Goal: Transaction & Acquisition: Book appointment/travel/reservation

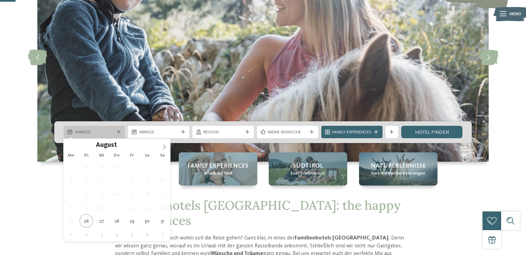
click at [120, 133] on icon at bounding box center [119, 132] width 4 height 4
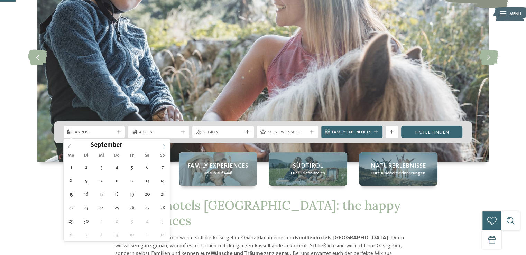
click at [165, 146] on icon at bounding box center [164, 147] width 5 height 5
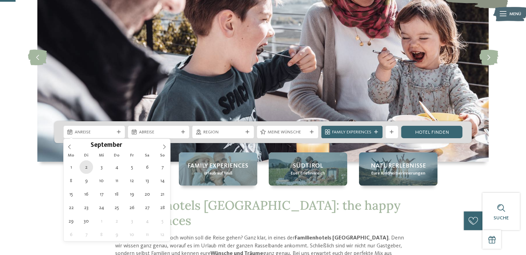
type div "02.09.2025"
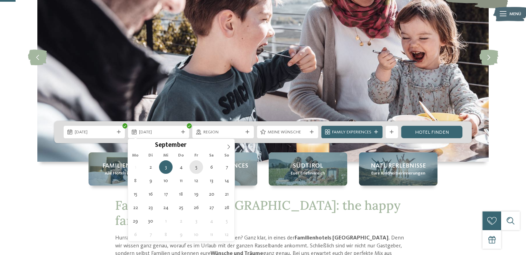
type div "05.09.2025"
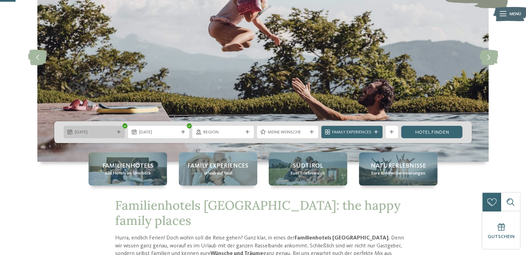
click at [117, 130] on icon at bounding box center [119, 132] width 4 height 4
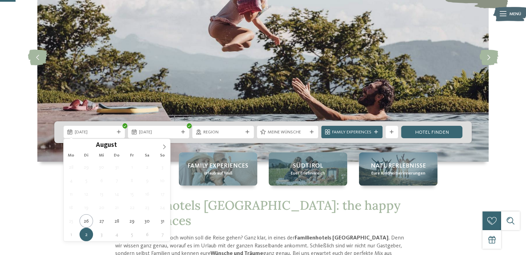
click at [70, 146] on div "August ****" at bounding box center [117, 145] width 107 height 12
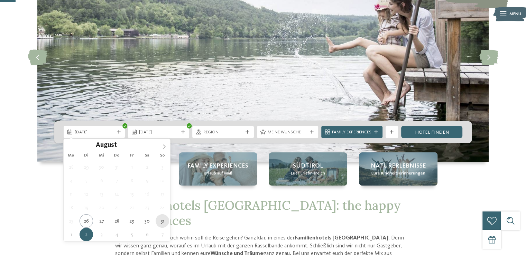
type div "31.08.2025"
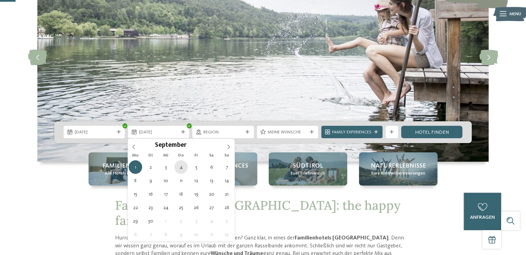
type div "04.09.2025"
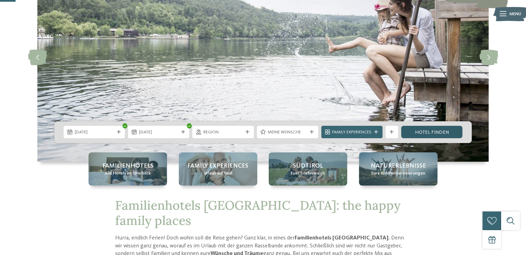
click at [438, 135] on link "Hotel finden" at bounding box center [431, 132] width 61 height 12
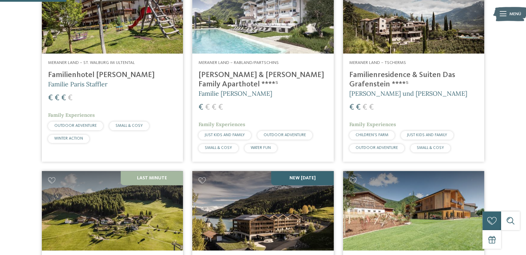
scroll to position [272, 0]
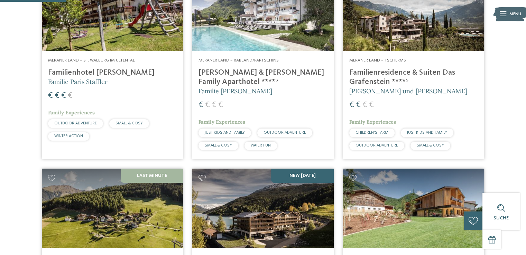
click at [355, 72] on h4 "Familienresidence & Suiten Das Grafenstein ****ˢ" at bounding box center [413, 77] width 129 height 19
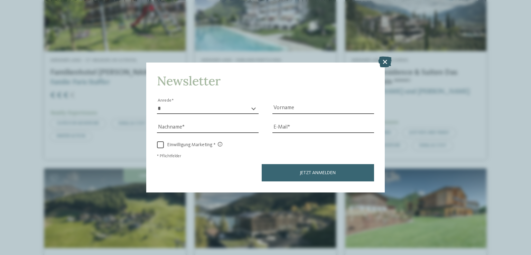
click at [384, 64] on icon at bounding box center [384, 62] width 13 height 11
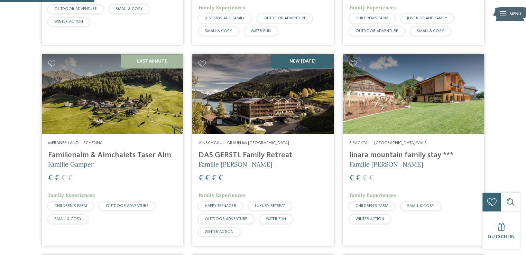
scroll to position [388, 0]
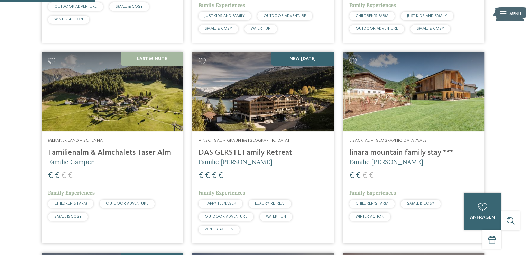
click at [387, 160] on span "Familie [PERSON_NAME]" at bounding box center [386, 162] width 74 height 8
click at [421, 154] on h4 "linara mountain family stay ***" at bounding box center [413, 152] width 129 height 9
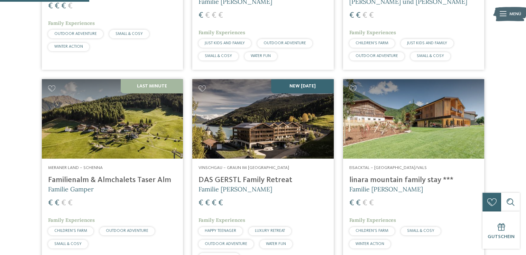
scroll to position [367, 0]
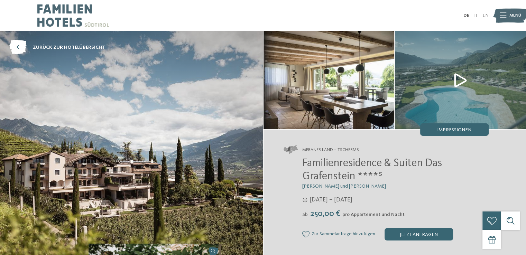
click at [464, 79] on img at bounding box center [460, 80] width 131 height 98
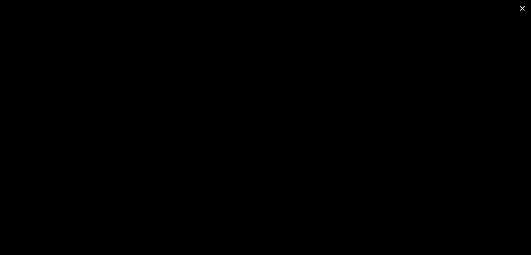
click at [524, 9] on span at bounding box center [522, 8] width 17 height 16
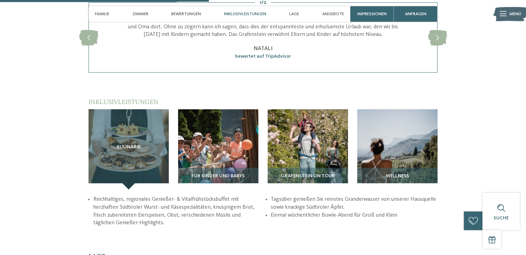
scroll to position [820, 0]
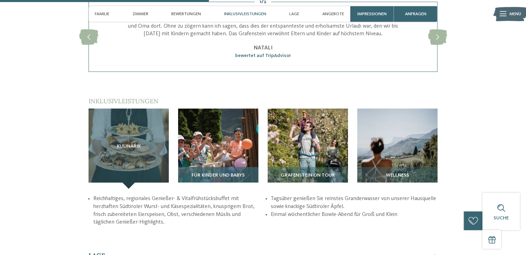
click at [236, 158] on img at bounding box center [218, 149] width 80 height 80
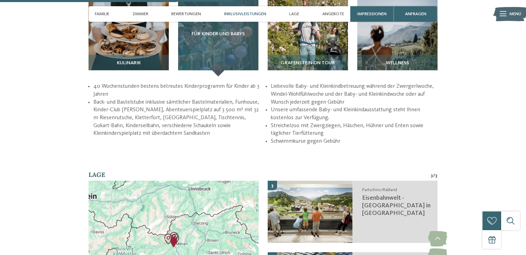
scroll to position [928, 0]
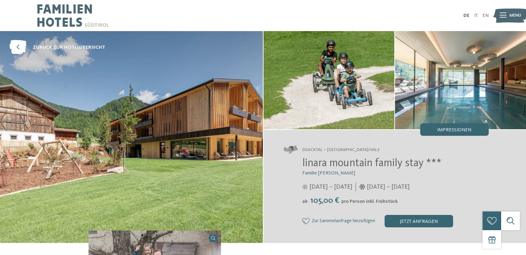
click at [342, 89] on img at bounding box center [329, 80] width 131 height 98
click at [148, 143] on img at bounding box center [131, 137] width 263 height 212
click at [443, 75] on img at bounding box center [460, 80] width 131 height 98
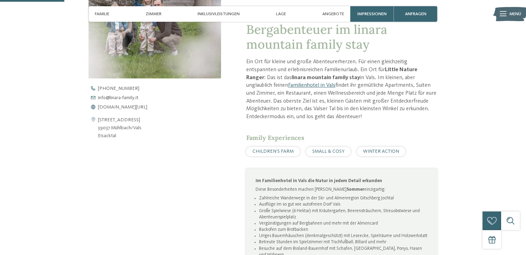
scroll to position [252, 0]
click at [286, 147] on div "CHILDREN’S FARM" at bounding box center [273, 151] width 54 height 9
click at [274, 151] on span "CHILDREN’S FARM" at bounding box center [272, 151] width 41 height 5
click at [315, 153] on span "SMALL & COSY" at bounding box center [328, 151] width 32 height 5
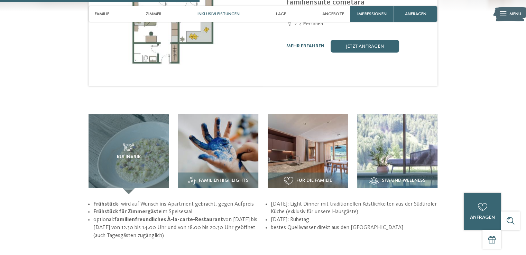
scroll to position [782, 0]
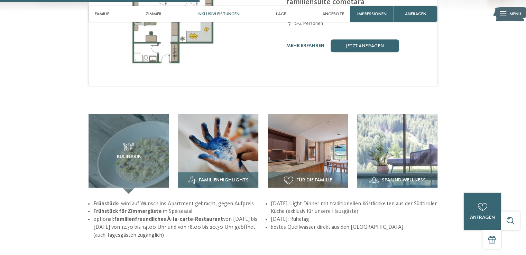
click at [223, 146] on img at bounding box center [218, 154] width 80 height 80
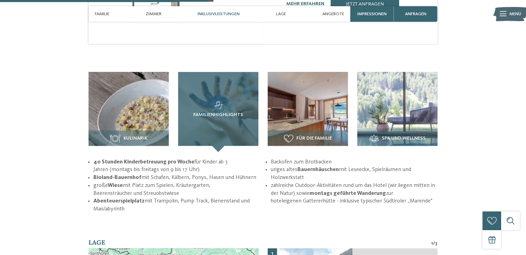
scroll to position [826, 0]
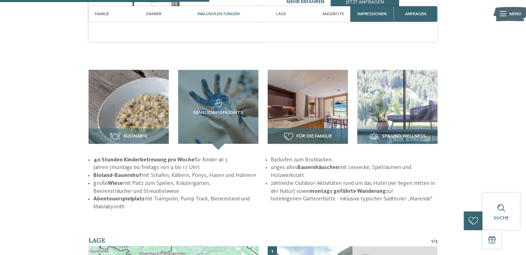
click at [317, 134] on span "Für die Familie" at bounding box center [314, 137] width 36 height 6
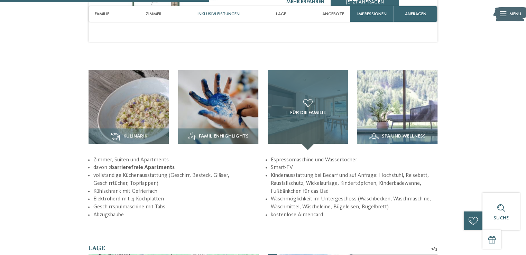
click at [315, 99] on h3 "Für die Familie" at bounding box center [307, 107] width 55 height 16
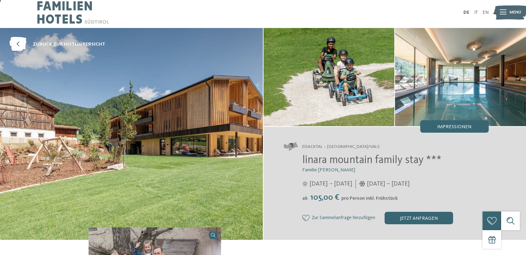
scroll to position [0, 0]
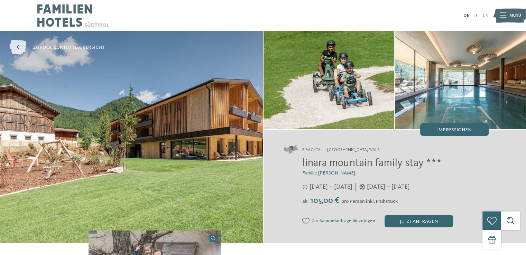
click at [67, 43] on link "zurück zur Hotelübersicht" at bounding box center [57, 47] width 96 height 14
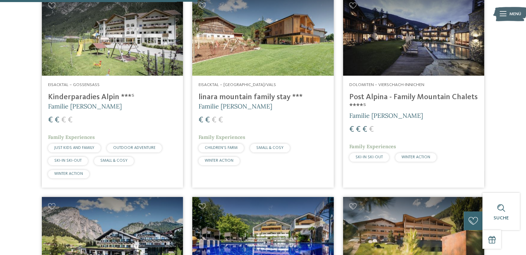
scroll to position [794, 0]
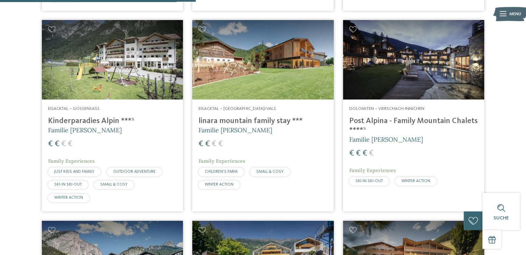
click at [101, 117] on h4 "Kinderparadies Alpin ***ˢ" at bounding box center [112, 121] width 129 height 9
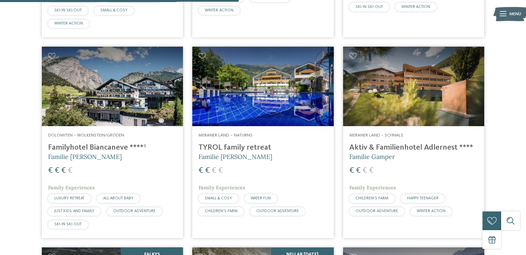
scroll to position [968, 0]
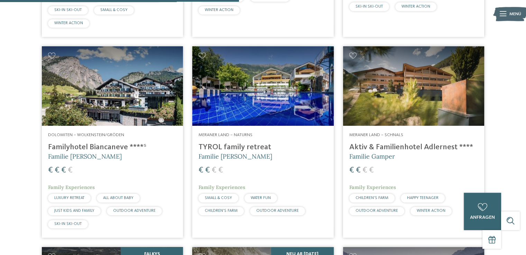
click at [237, 143] on h4 "TYROL family retreat" at bounding box center [263, 147] width 129 height 9
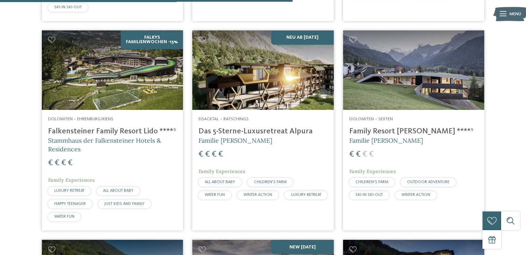
scroll to position [1186, 0]
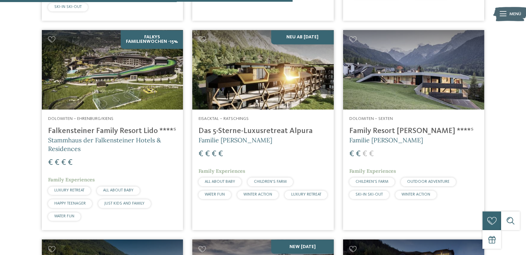
click at [403, 127] on h4 "Family Resort Rainer ****ˢ" at bounding box center [413, 131] width 129 height 9
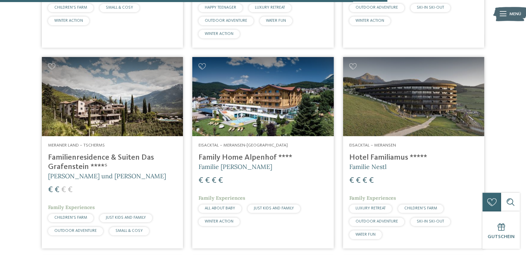
scroll to position [1571, 0]
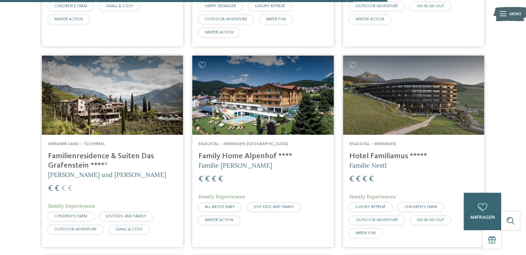
click at [258, 152] on h4 "Family Home Alpenhof ****" at bounding box center [263, 156] width 129 height 9
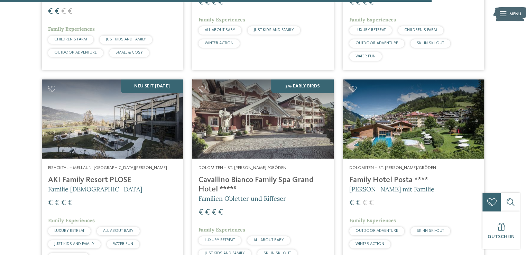
scroll to position [1750, 0]
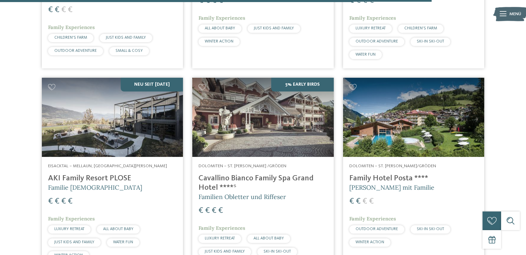
click at [384, 184] on span "Elisabeth Ploner mit Familie" at bounding box center [391, 188] width 85 height 8
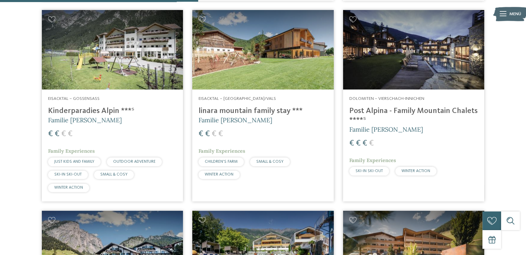
scroll to position [803, 0]
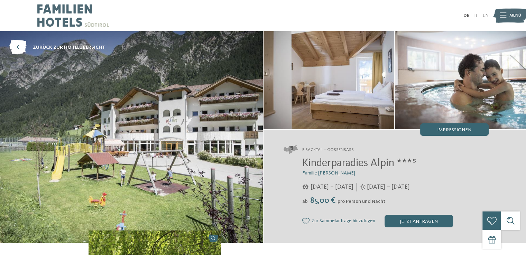
click at [115, 119] on img at bounding box center [131, 137] width 263 height 212
click at [349, 67] on img at bounding box center [329, 80] width 131 height 98
click at [459, 131] on span "Impressionen" at bounding box center [454, 130] width 34 height 5
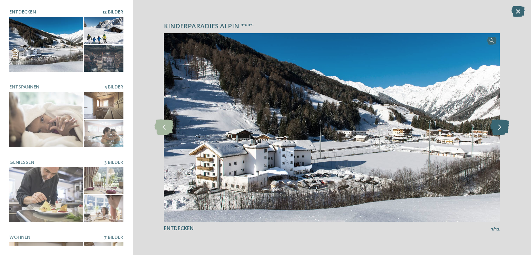
click at [500, 129] on icon at bounding box center [499, 128] width 19 height 16
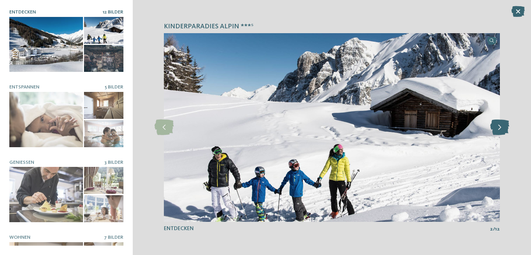
click at [500, 129] on icon at bounding box center [499, 128] width 19 height 16
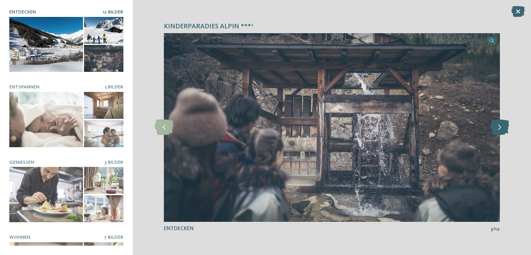
click at [500, 129] on icon at bounding box center [499, 128] width 19 height 16
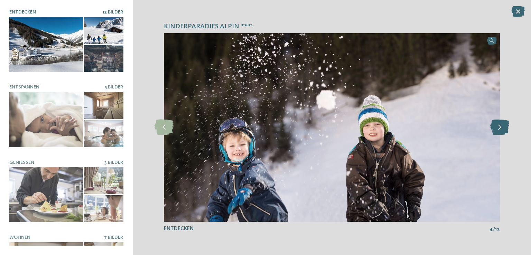
click at [500, 129] on icon at bounding box center [499, 128] width 19 height 16
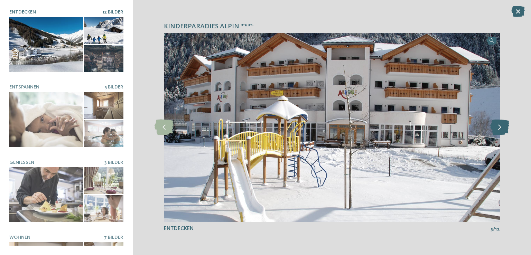
click at [500, 129] on icon at bounding box center [499, 128] width 19 height 16
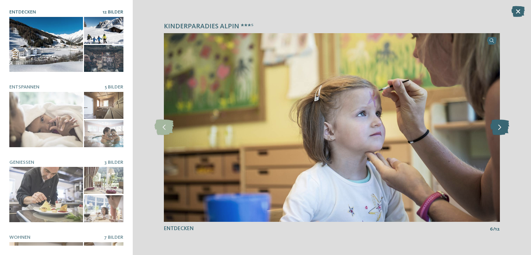
click at [500, 129] on icon at bounding box center [499, 128] width 19 height 16
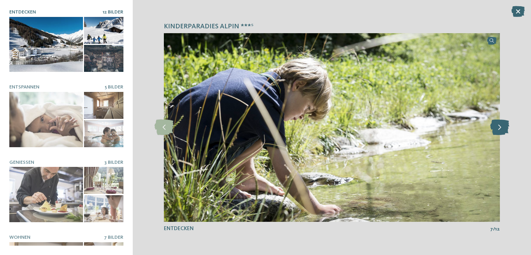
click at [500, 129] on icon at bounding box center [499, 128] width 19 height 16
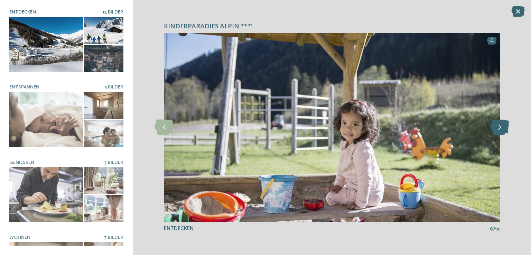
click at [500, 129] on icon at bounding box center [499, 128] width 19 height 16
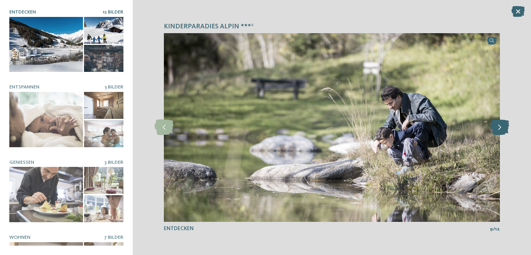
click at [500, 129] on icon at bounding box center [499, 128] width 19 height 16
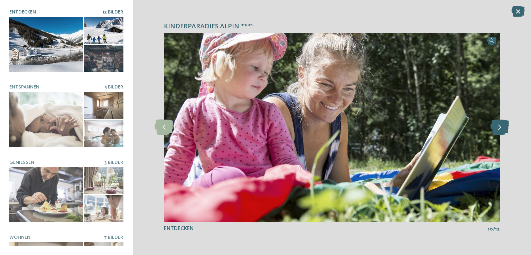
click at [500, 129] on icon at bounding box center [499, 128] width 19 height 16
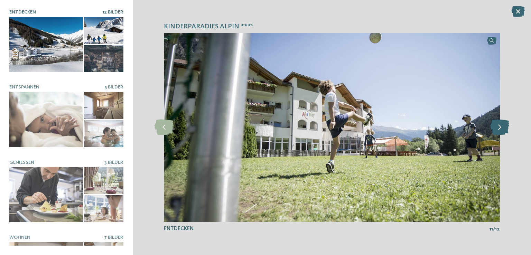
click at [500, 129] on icon at bounding box center [499, 128] width 19 height 16
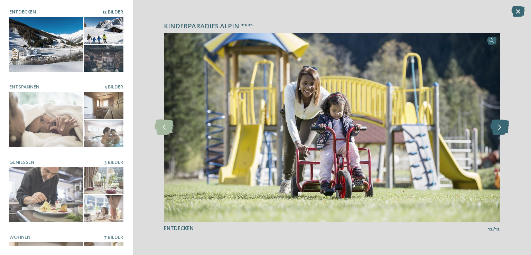
click at [500, 129] on icon at bounding box center [499, 128] width 19 height 16
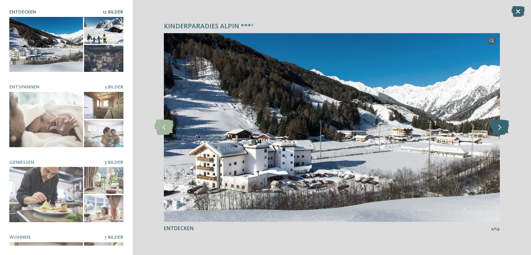
click at [500, 129] on icon at bounding box center [499, 128] width 19 height 16
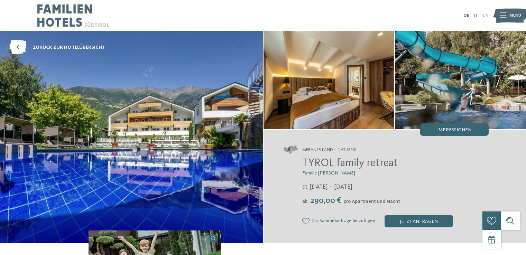
click at [437, 129] on span "Impressionen" at bounding box center [454, 130] width 34 height 5
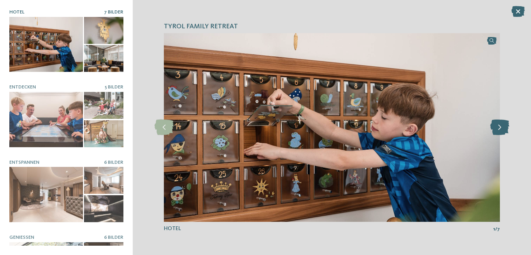
click at [502, 125] on icon at bounding box center [499, 128] width 19 height 16
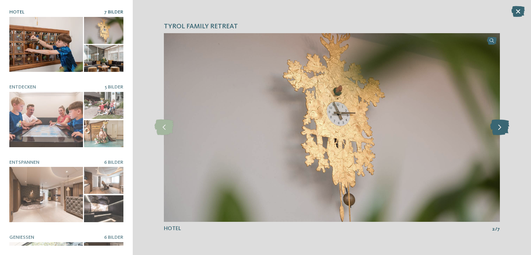
click at [502, 125] on icon at bounding box center [499, 128] width 19 height 16
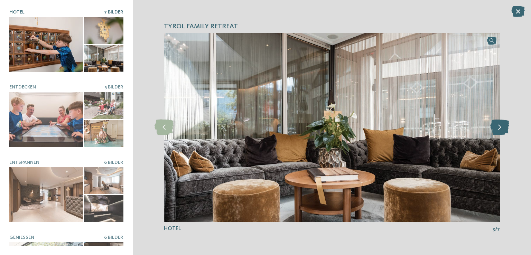
click at [502, 125] on icon at bounding box center [499, 128] width 19 height 16
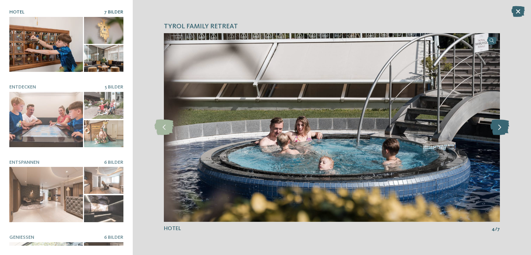
click at [502, 125] on icon at bounding box center [499, 128] width 19 height 16
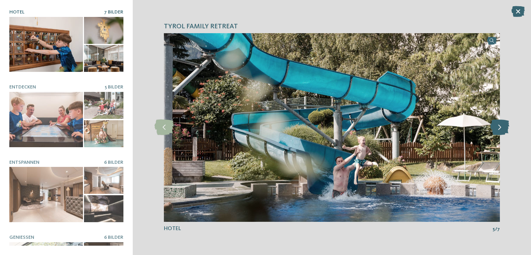
click at [502, 125] on icon at bounding box center [499, 128] width 19 height 16
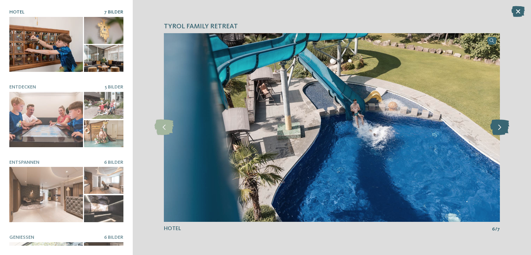
click at [502, 125] on icon at bounding box center [499, 128] width 19 height 16
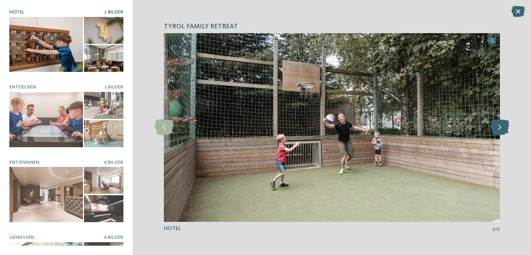
click at [502, 125] on icon at bounding box center [499, 128] width 19 height 16
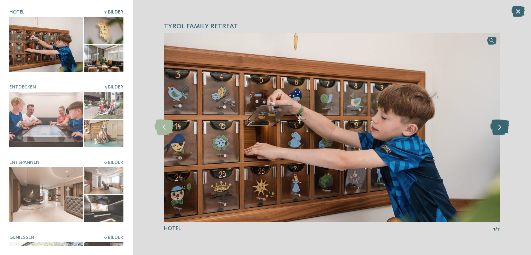
click at [502, 125] on icon at bounding box center [499, 128] width 19 height 16
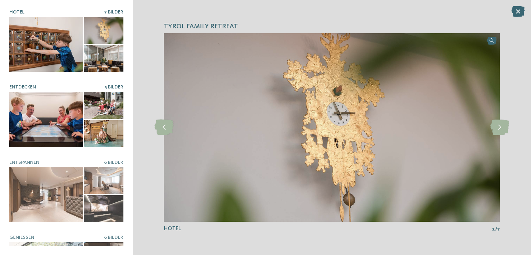
click at [57, 123] on div at bounding box center [46, 119] width 74 height 55
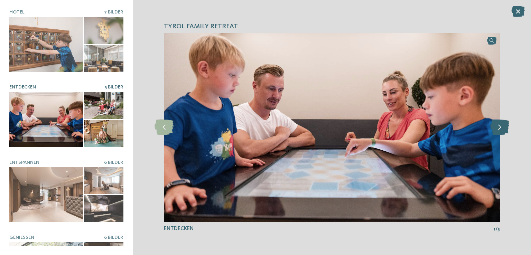
click at [502, 126] on icon at bounding box center [499, 128] width 19 height 16
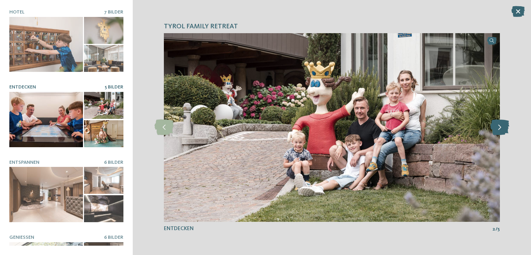
click at [502, 126] on icon at bounding box center [499, 128] width 19 height 16
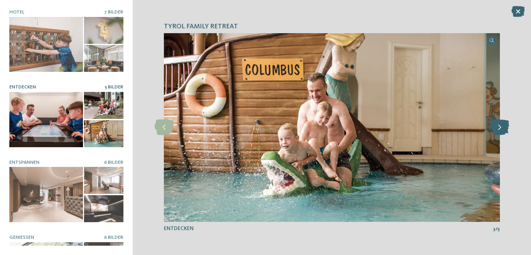
click at [502, 126] on icon at bounding box center [499, 128] width 19 height 16
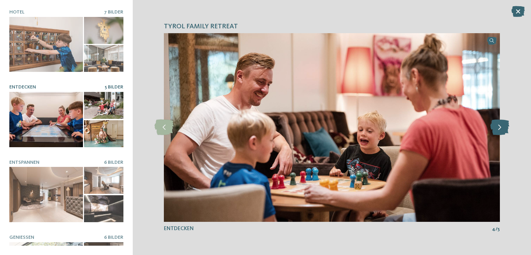
click at [502, 126] on icon at bounding box center [499, 128] width 19 height 16
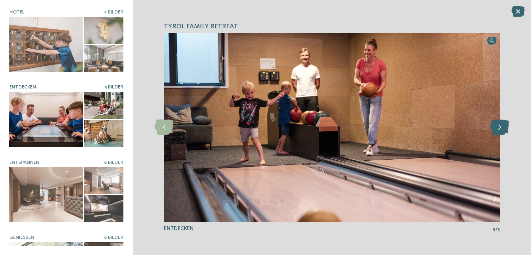
click at [502, 126] on icon at bounding box center [499, 128] width 19 height 16
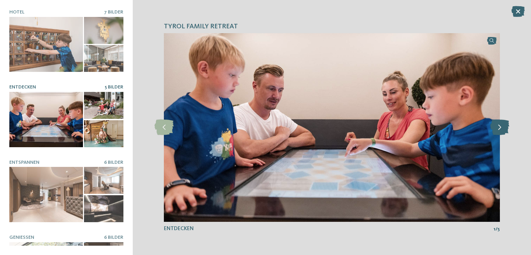
click at [502, 126] on icon at bounding box center [499, 128] width 19 height 16
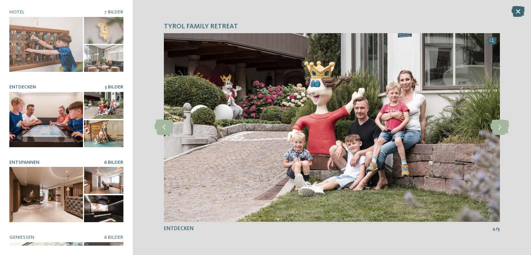
click at [35, 188] on div at bounding box center [46, 194] width 74 height 55
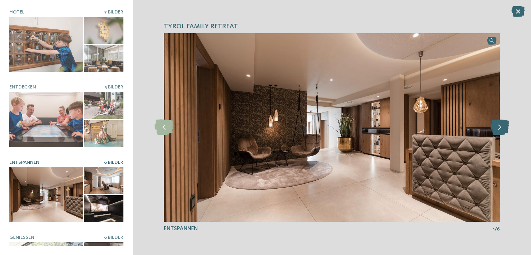
click at [498, 129] on icon at bounding box center [499, 128] width 19 height 16
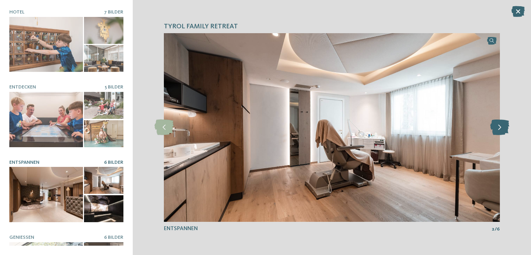
click at [498, 129] on icon at bounding box center [499, 128] width 19 height 16
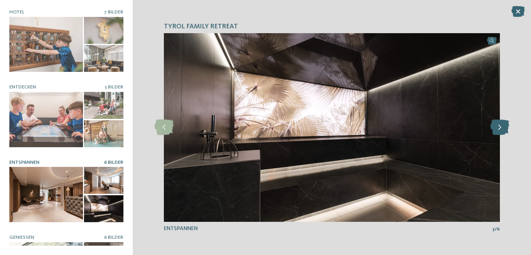
click at [498, 129] on icon at bounding box center [499, 128] width 19 height 16
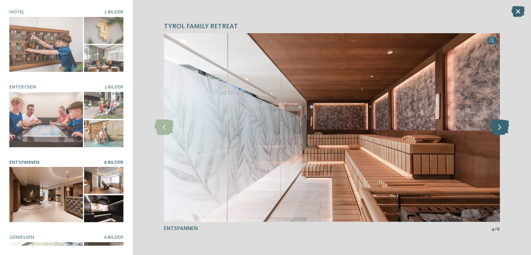
click at [498, 129] on icon at bounding box center [499, 128] width 19 height 16
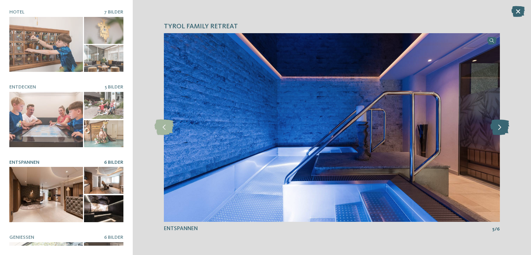
click at [498, 129] on icon at bounding box center [499, 128] width 19 height 16
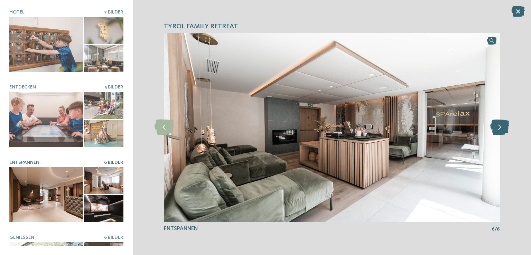
click at [498, 129] on icon at bounding box center [499, 128] width 19 height 16
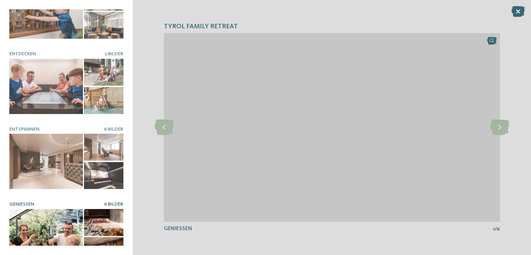
scroll to position [118, 0]
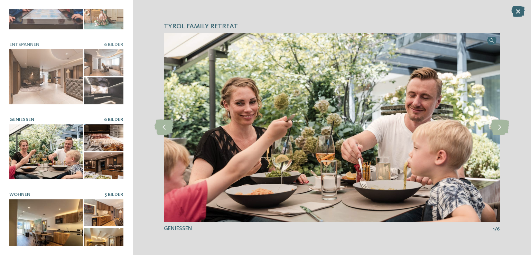
click at [62, 224] on div at bounding box center [46, 227] width 74 height 55
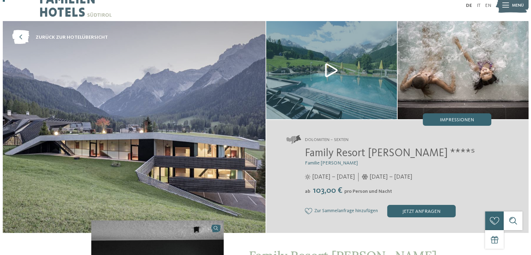
scroll to position [8, 0]
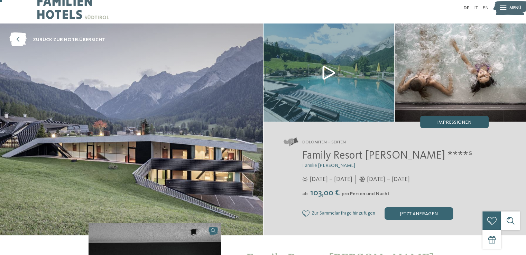
click at [463, 121] on span "Impressionen" at bounding box center [454, 122] width 34 height 5
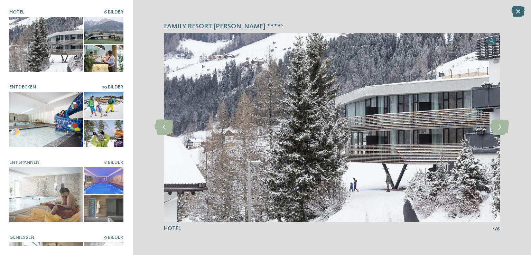
click at [53, 108] on div at bounding box center [46, 119] width 74 height 55
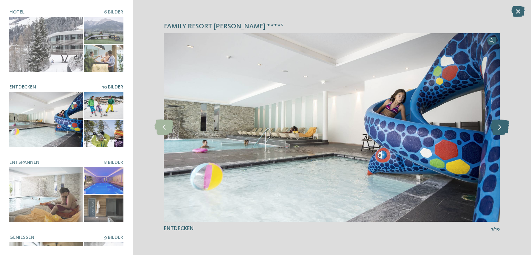
click at [496, 126] on icon at bounding box center [499, 128] width 19 height 16
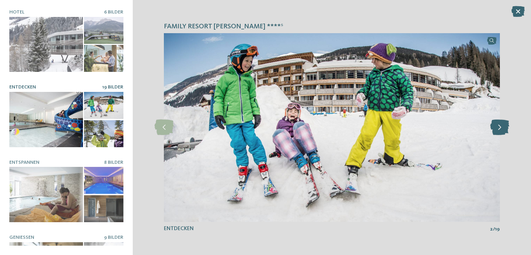
click at [495, 125] on icon at bounding box center [499, 128] width 19 height 16
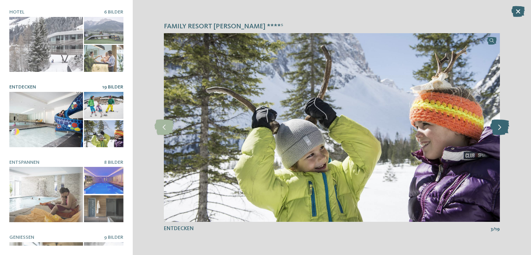
click at [502, 126] on icon at bounding box center [499, 128] width 19 height 16
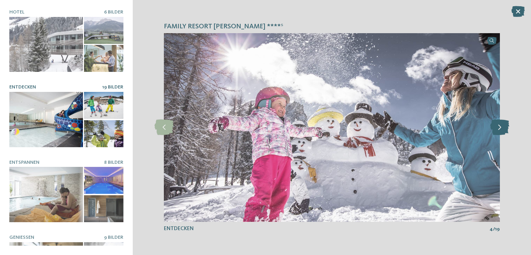
click at [500, 120] on icon at bounding box center [499, 128] width 19 height 16
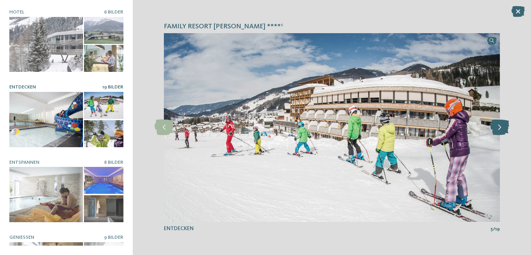
click at [499, 126] on icon at bounding box center [499, 128] width 19 height 16
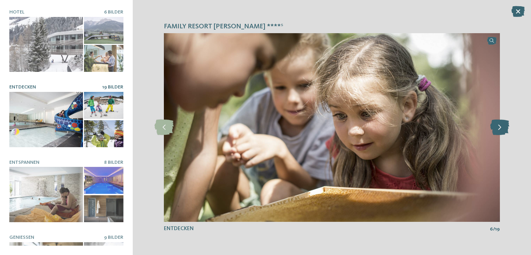
click at [502, 125] on icon at bounding box center [499, 128] width 19 height 16
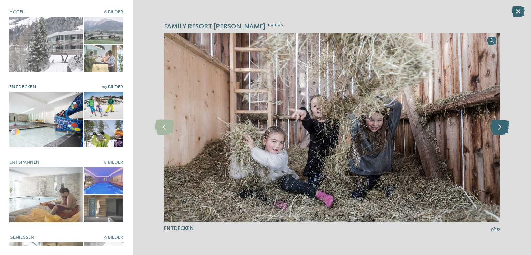
click at [498, 126] on icon at bounding box center [499, 128] width 19 height 16
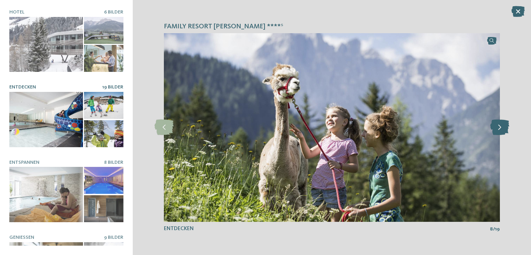
click at [494, 125] on icon at bounding box center [499, 128] width 19 height 16
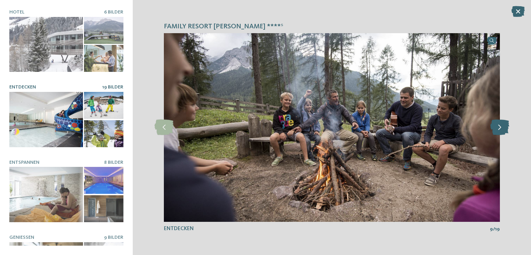
click at [503, 127] on icon at bounding box center [499, 128] width 19 height 16
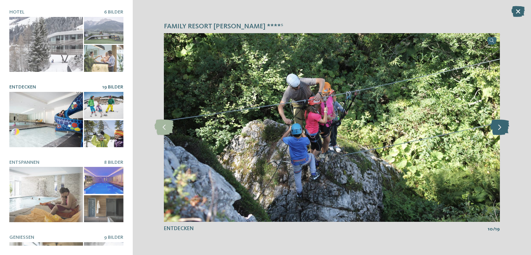
click at [504, 124] on icon at bounding box center [499, 128] width 19 height 16
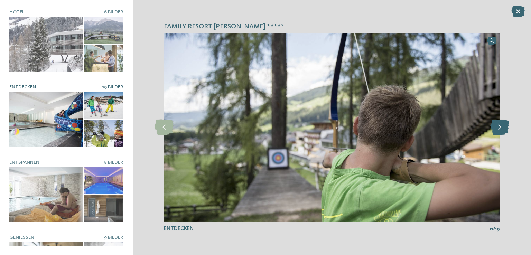
click at [502, 127] on icon at bounding box center [499, 128] width 19 height 16
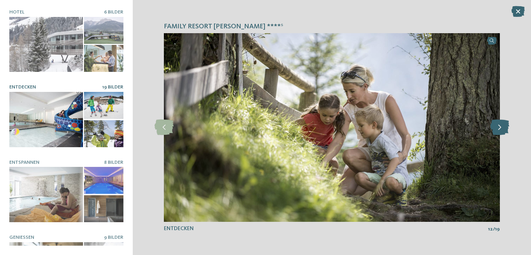
click at [502, 126] on icon at bounding box center [499, 128] width 19 height 16
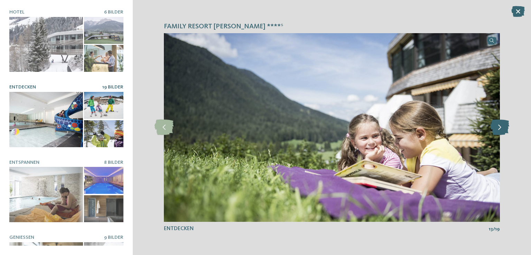
click at [501, 125] on icon at bounding box center [499, 128] width 19 height 16
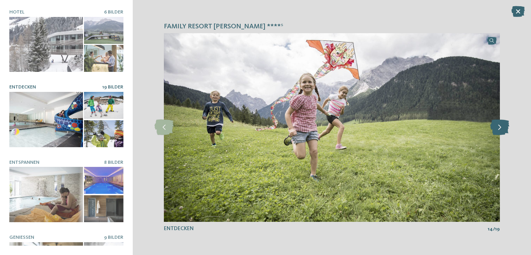
click at [498, 125] on icon at bounding box center [499, 128] width 19 height 16
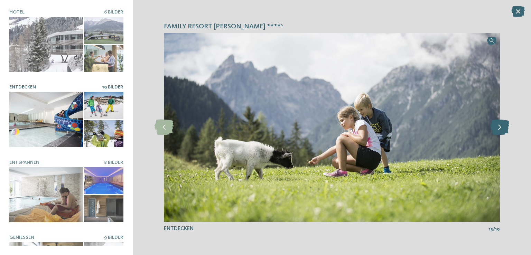
click at [498, 126] on icon at bounding box center [499, 128] width 19 height 16
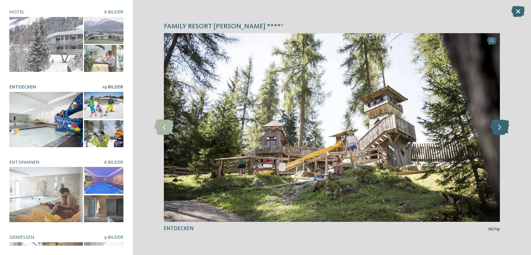
click at [499, 127] on icon at bounding box center [499, 128] width 19 height 16
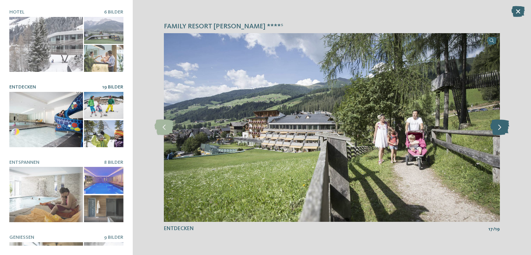
click at [501, 127] on icon at bounding box center [499, 128] width 19 height 16
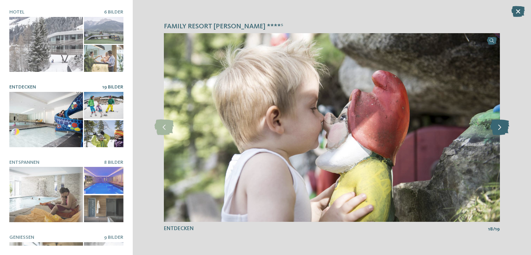
click at [501, 126] on icon at bounding box center [499, 128] width 19 height 16
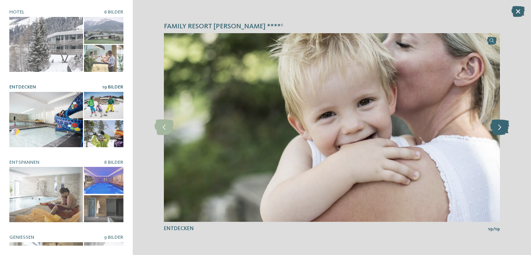
click at [499, 126] on icon at bounding box center [499, 128] width 19 height 16
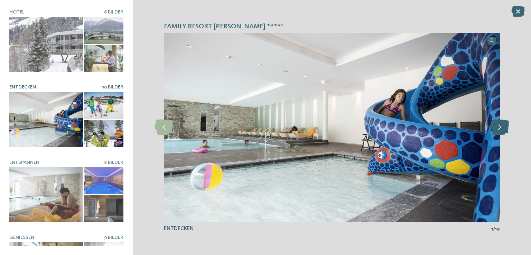
click at [503, 126] on icon at bounding box center [499, 128] width 19 height 16
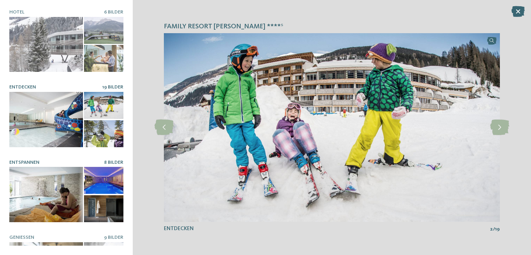
click at [30, 184] on div at bounding box center [46, 194] width 74 height 55
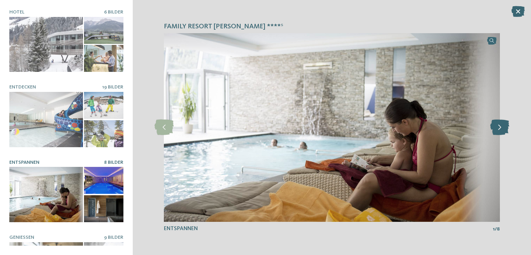
click at [503, 124] on icon at bounding box center [499, 128] width 19 height 16
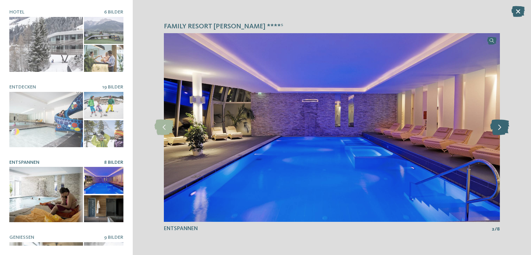
click at [503, 134] on icon at bounding box center [499, 128] width 19 height 16
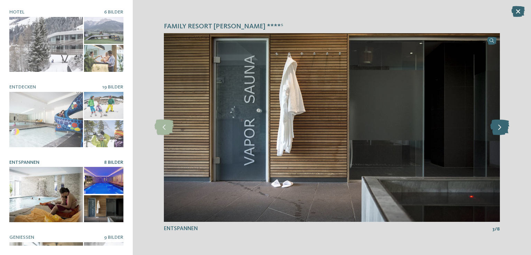
click at [493, 134] on icon at bounding box center [499, 128] width 19 height 16
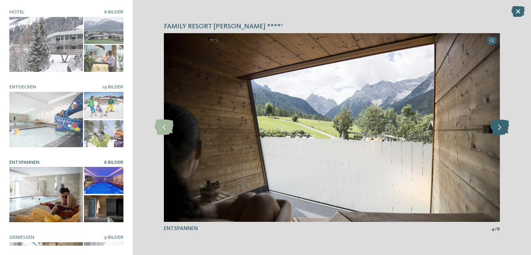
click at [497, 129] on icon at bounding box center [499, 128] width 19 height 16
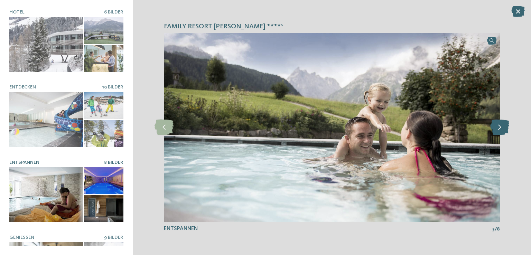
click at [498, 128] on icon at bounding box center [499, 128] width 19 height 16
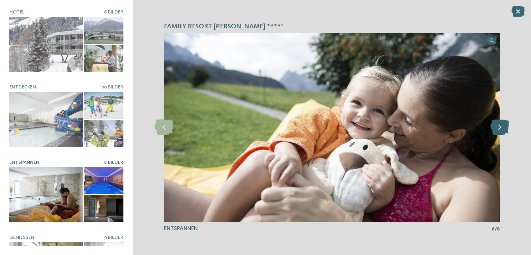
click at [498, 129] on icon at bounding box center [499, 128] width 19 height 16
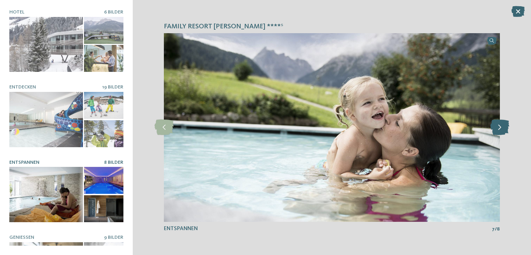
click at [498, 128] on icon at bounding box center [499, 128] width 19 height 16
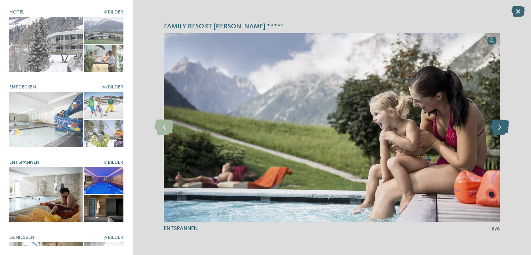
click at [498, 128] on icon at bounding box center [499, 128] width 19 height 16
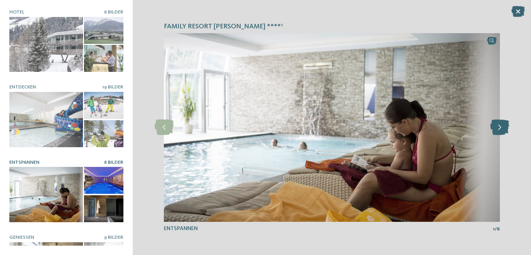
click at [498, 127] on icon at bounding box center [499, 128] width 19 height 16
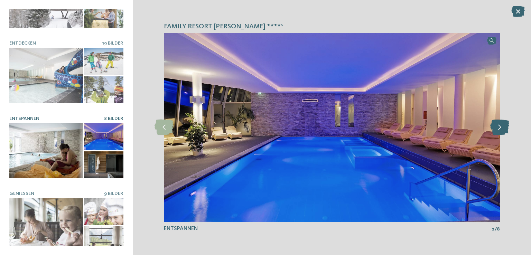
scroll to position [0, 0]
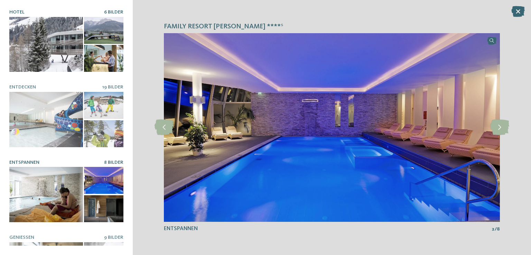
click at [45, 46] on div at bounding box center [46, 44] width 74 height 55
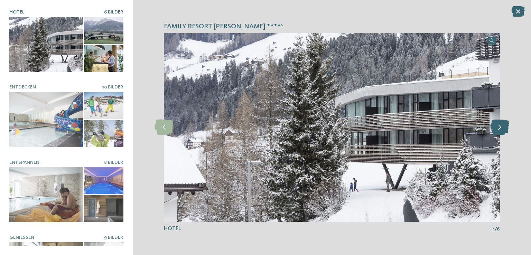
click at [497, 126] on icon at bounding box center [499, 128] width 19 height 16
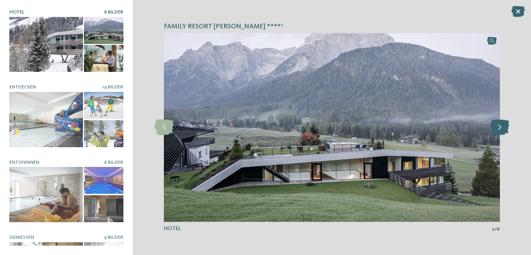
click at [493, 130] on icon at bounding box center [499, 128] width 19 height 16
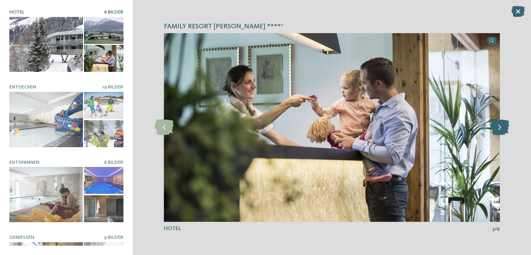
click at [501, 127] on icon at bounding box center [499, 128] width 19 height 16
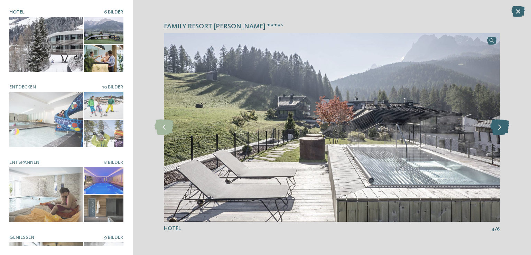
click at [501, 126] on icon at bounding box center [499, 128] width 19 height 16
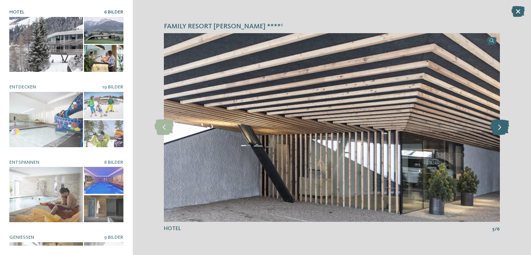
click at [500, 126] on icon at bounding box center [499, 128] width 19 height 16
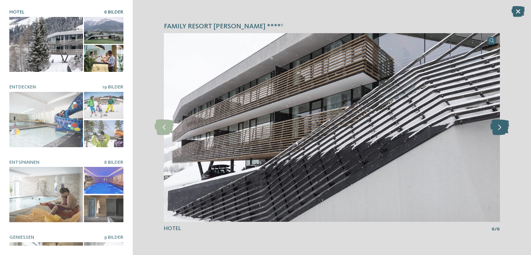
click at [502, 125] on icon at bounding box center [499, 128] width 19 height 16
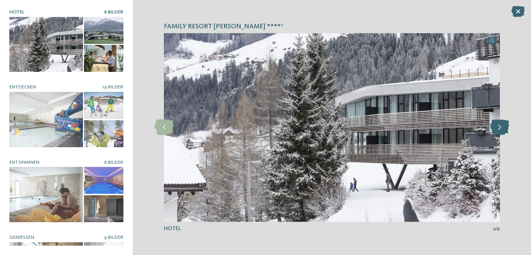
click at [501, 125] on icon at bounding box center [499, 128] width 19 height 16
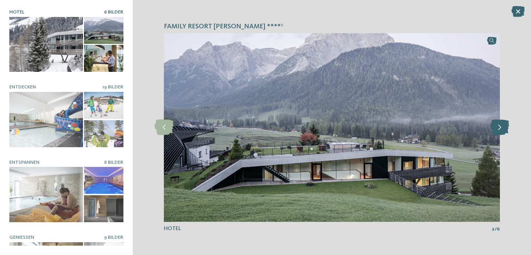
click at [500, 124] on icon at bounding box center [499, 128] width 19 height 16
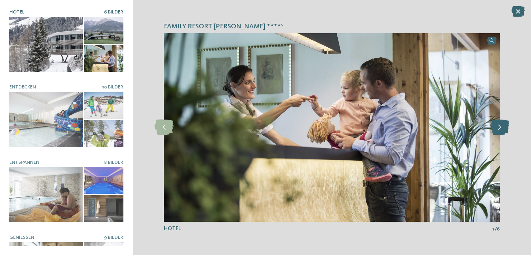
click at [501, 125] on icon at bounding box center [499, 128] width 19 height 16
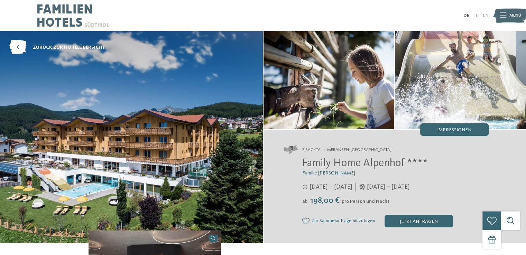
click at [290, 103] on img at bounding box center [329, 80] width 131 height 98
click at [465, 132] on span "Impressionen" at bounding box center [454, 130] width 34 height 5
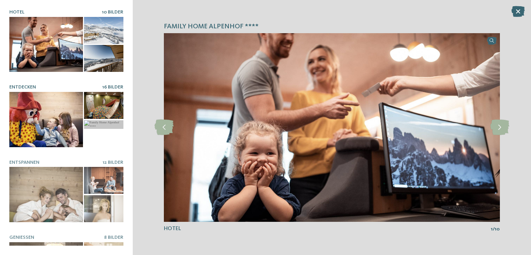
click at [44, 103] on div at bounding box center [46, 119] width 74 height 55
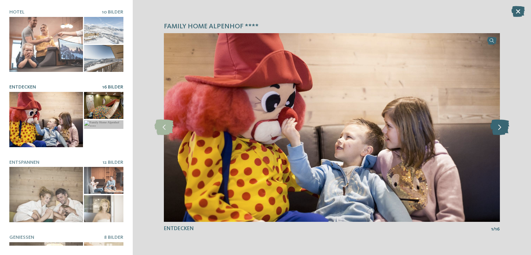
click at [505, 123] on icon at bounding box center [499, 128] width 19 height 16
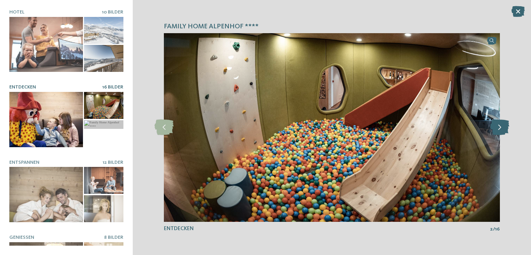
click at [505, 123] on icon at bounding box center [499, 128] width 19 height 16
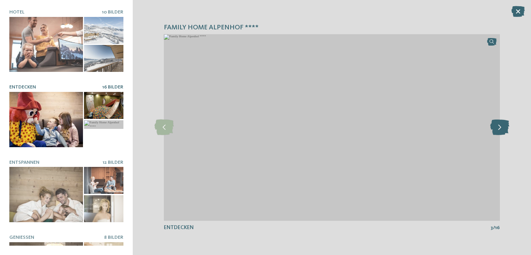
click at [505, 123] on icon at bounding box center [499, 128] width 19 height 16
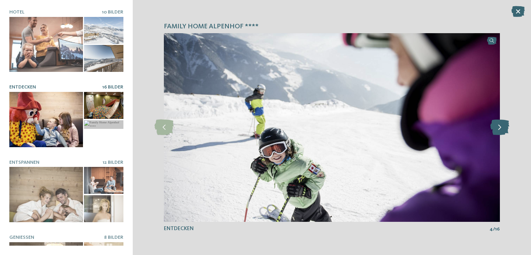
click at [505, 123] on icon at bounding box center [499, 128] width 19 height 16
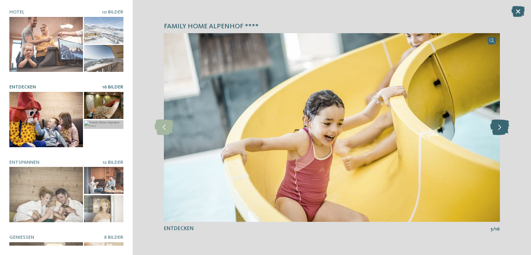
click at [505, 123] on icon at bounding box center [499, 128] width 19 height 16
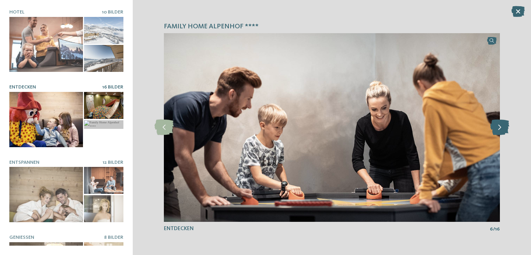
click at [505, 123] on icon at bounding box center [499, 128] width 19 height 16
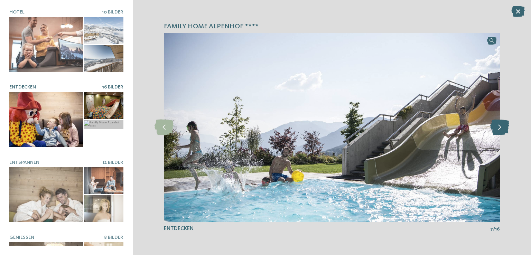
click at [505, 123] on icon at bounding box center [499, 128] width 19 height 16
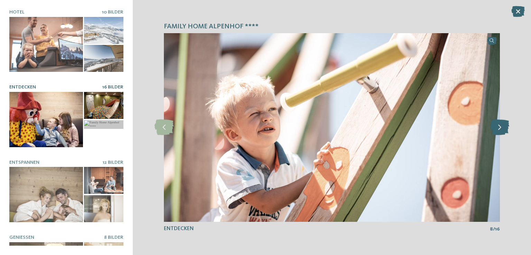
click at [505, 123] on icon at bounding box center [499, 128] width 19 height 16
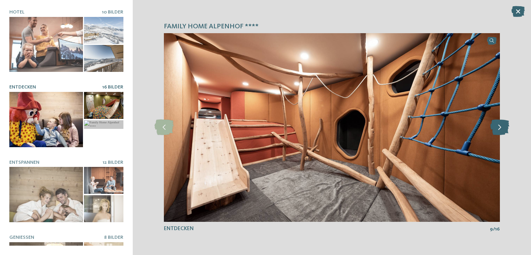
click at [505, 123] on icon at bounding box center [499, 128] width 19 height 16
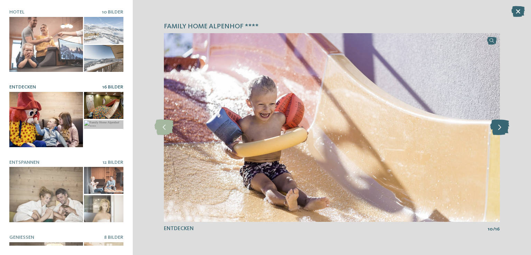
click at [505, 123] on icon at bounding box center [499, 128] width 19 height 16
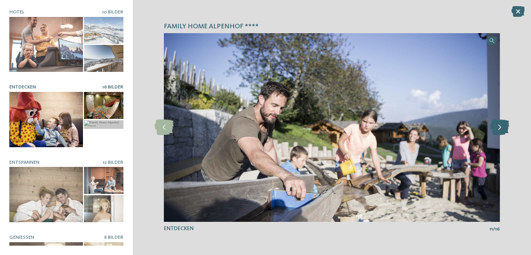
click at [505, 123] on icon at bounding box center [499, 128] width 19 height 16
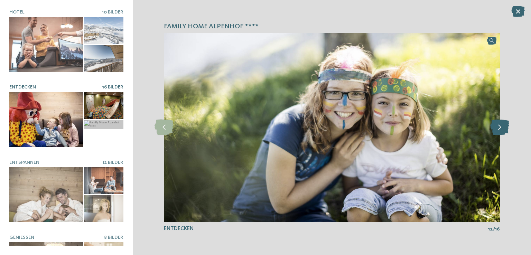
click at [505, 123] on icon at bounding box center [499, 128] width 19 height 16
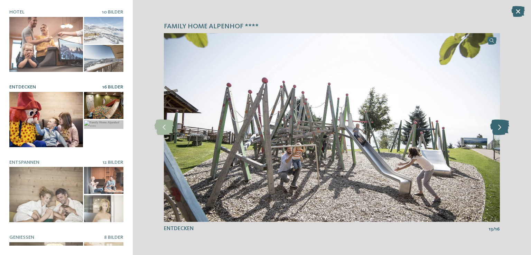
click at [505, 123] on icon at bounding box center [499, 128] width 19 height 16
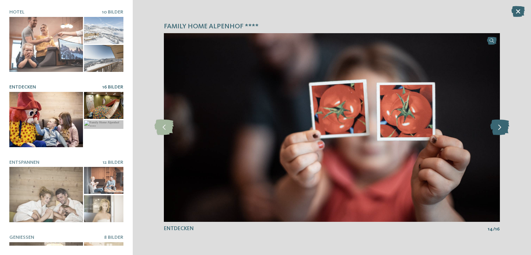
click at [505, 123] on icon at bounding box center [499, 128] width 19 height 16
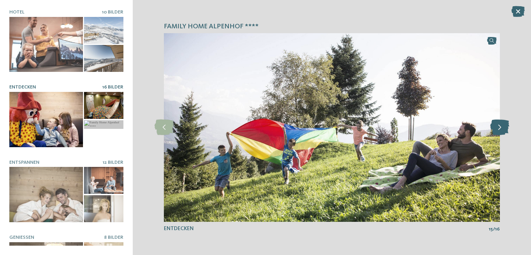
click at [505, 123] on icon at bounding box center [499, 128] width 19 height 16
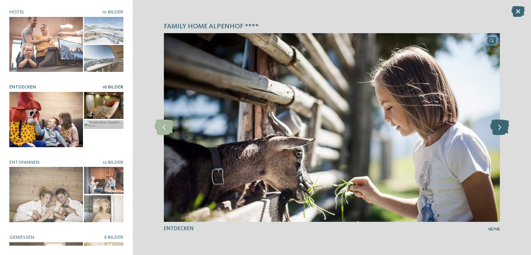
click at [505, 123] on icon at bounding box center [499, 128] width 19 height 16
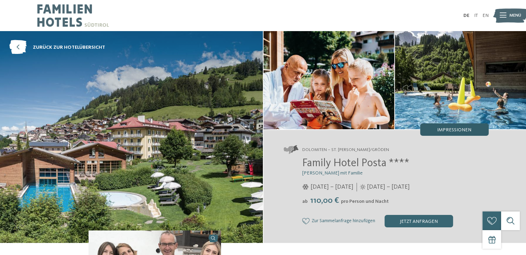
click at [456, 130] on span "Impressionen" at bounding box center [454, 130] width 34 height 5
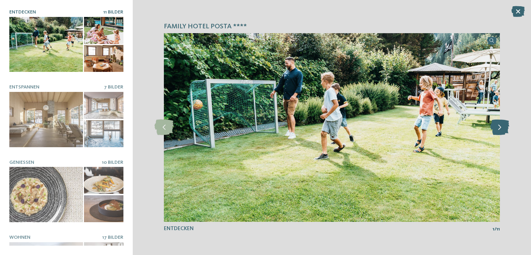
click at [503, 128] on icon at bounding box center [499, 128] width 19 height 16
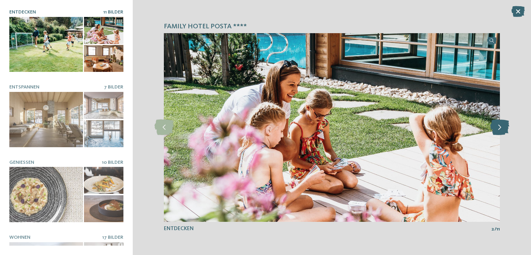
click at [503, 128] on icon at bounding box center [499, 128] width 19 height 16
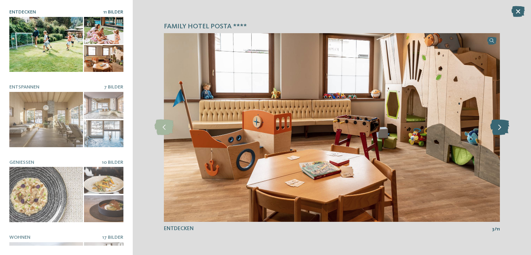
click at [503, 128] on icon at bounding box center [499, 128] width 19 height 16
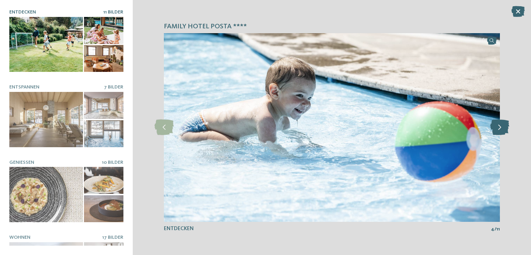
click at [503, 128] on icon at bounding box center [499, 128] width 19 height 16
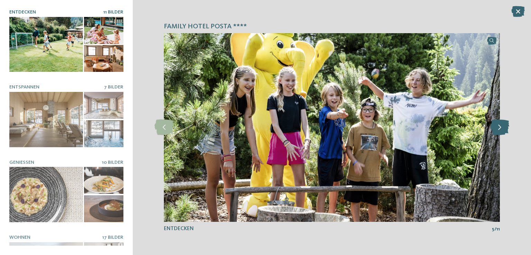
click at [503, 128] on icon at bounding box center [499, 128] width 19 height 16
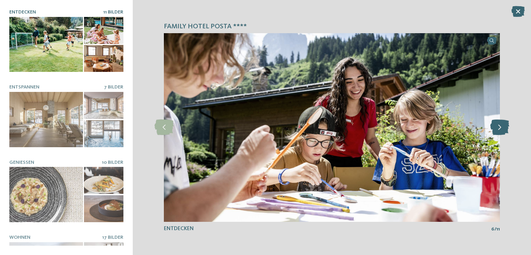
click at [503, 128] on icon at bounding box center [499, 128] width 19 height 16
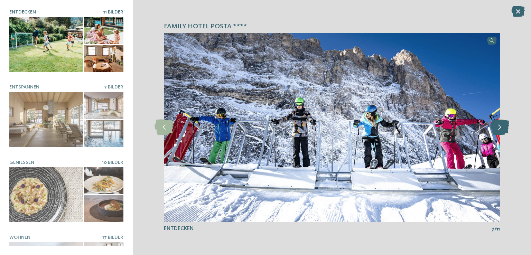
click at [503, 128] on icon at bounding box center [499, 128] width 19 height 16
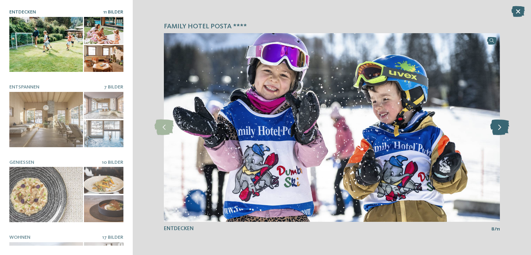
click at [503, 128] on icon at bounding box center [499, 128] width 19 height 16
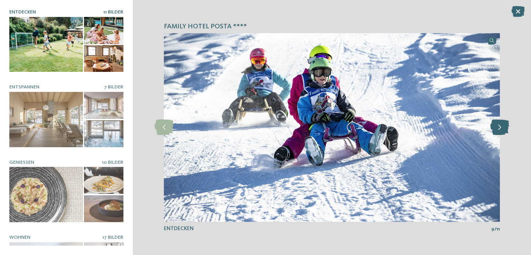
click at [503, 128] on icon at bounding box center [499, 128] width 19 height 16
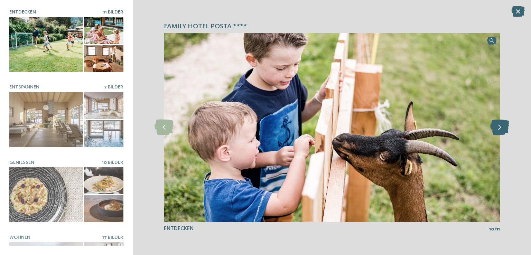
click at [503, 128] on icon at bounding box center [499, 128] width 19 height 16
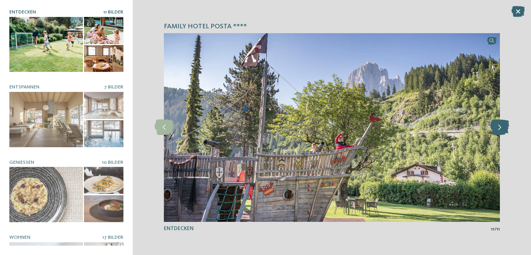
click at [503, 128] on icon at bounding box center [499, 128] width 19 height 16
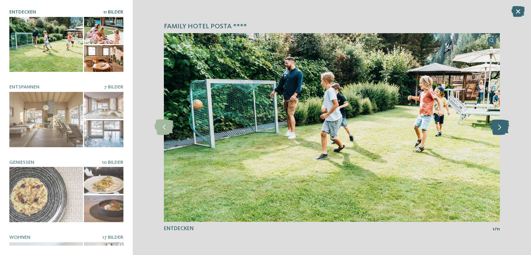
click at [503, 128] on icon at bounding box center [499, 128] width 19 height 16
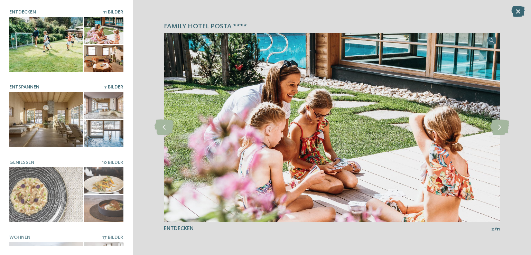
click at [54, 107] on div at bounding box center [46, 119] width 74 height 55
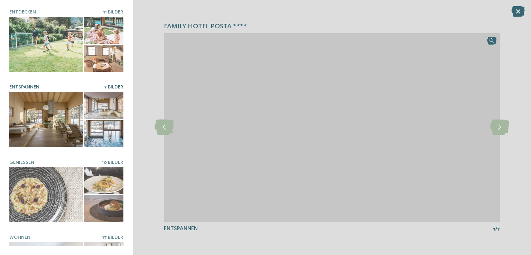
scroll to position [45, 0]
